Goal: Find specific page/section: Find specific page/section

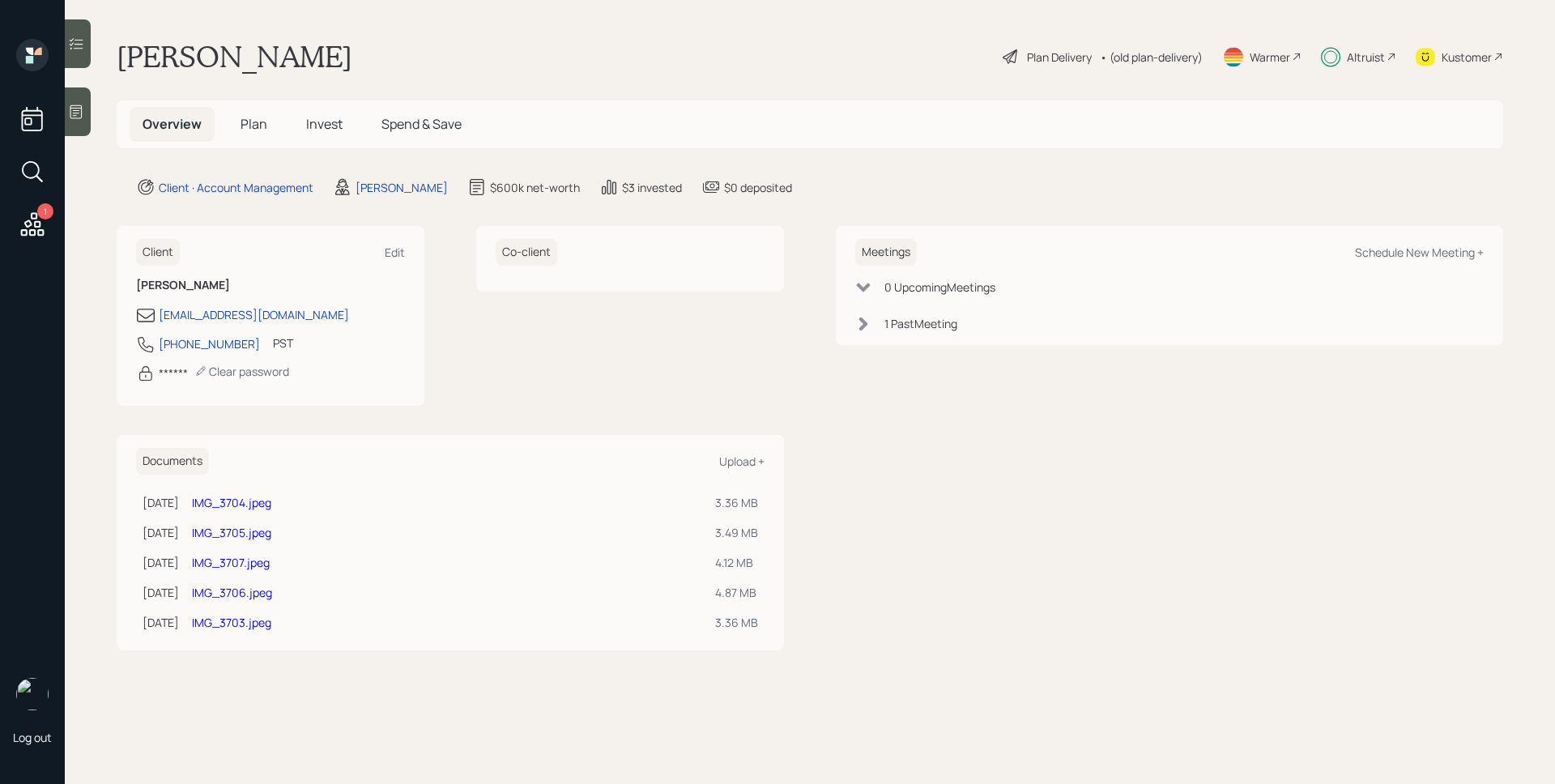
click at [255, 122] on span "Plan" at bounding box center [253, 123] width 27 height 18
